Goal: Task Accomplishment & Management: Use online tool/utility

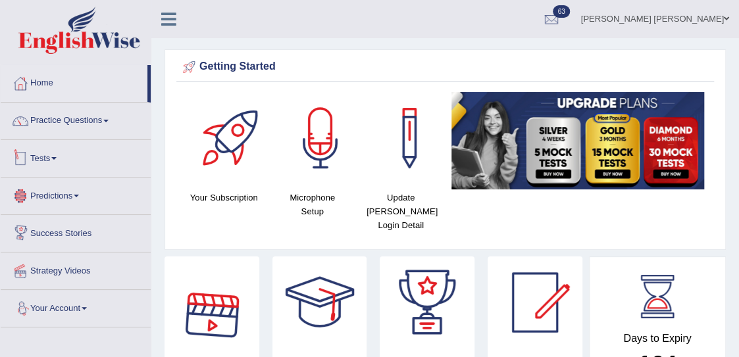
click at [32, 159] on link "Tests" at bounding box center [76, 156] width 150 height 33
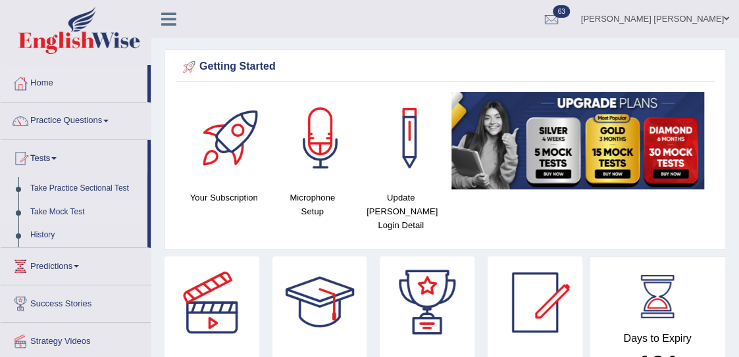
click at [46, 208] on link "Take Mock Test" at bounding box center [85, 213] width 123 height 24
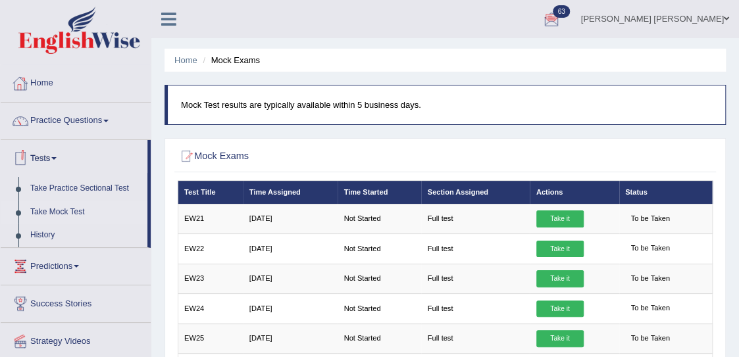
click at [76, 211] on link "Take Mock Test" at bounding box center [85, 213] width 123 height 24
